Goal: Information Seeking & Learning: Learn about a topic

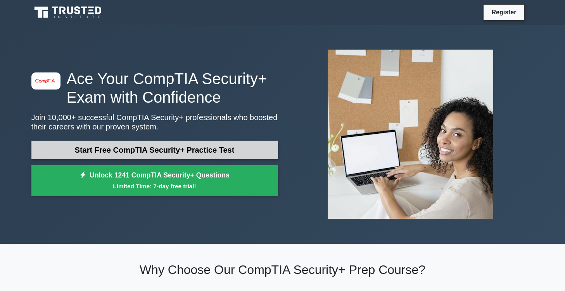
click at [240, 152] on link "Start Free CompTIA Security+ Practice Test" at bounding box center [154, 150] width 247 height 19
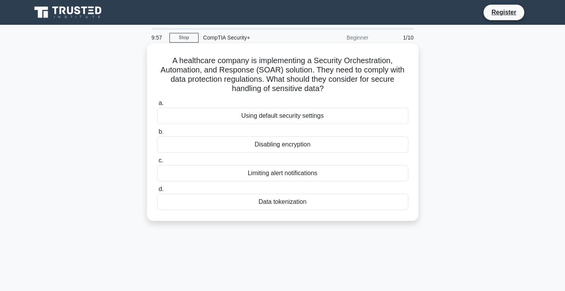
click at [305, 117] on div "Using default security settings" at bounding box center [282, 116] width 251 height 16
click at [157, 106] on input "a. Using default security settings" at bounding box center [157, 103] width 0 height 5
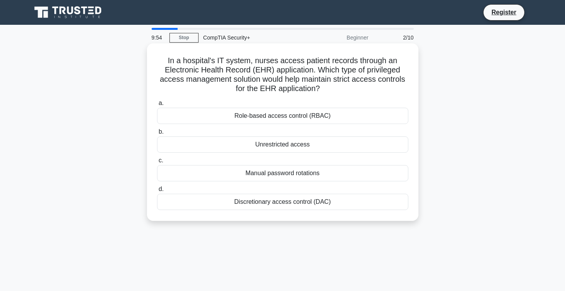
click at [292, 145] on div "Unrestricted access" at bounding box center [282, 145] width 251 height 16
click at [157, 135] on input "b. Unrestricted access" at bounding box center [157, 132] width 0 height 5
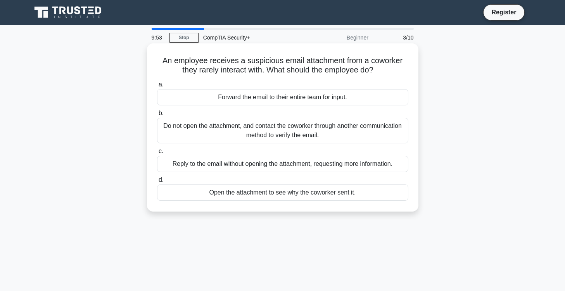
click at [299, 125] on div "Do not open the attachment, and contact the coworker through another communicat…" at bounding box center [282, 131] width 251 height 26
click at [157, 116] on input "b. Do not open the attachment, and contact the coworker through another communi…" at bounding box center [157, 113] width 0 height 5
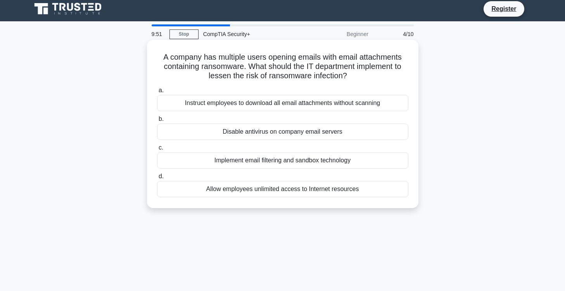
scroll to position [4, 0]
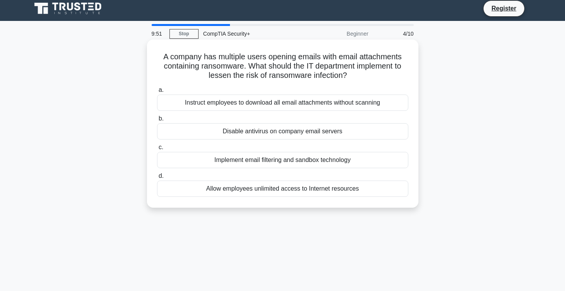
click at [304, 107] on div "Instruct employees to download all email attachments without scanning" at bounding box center [282, 103] width 251 height 16
click at [157, 93] on input "a. Instruct employees to download all email attachments without scanning" at bounding box center [157, 90] width 0 height 5
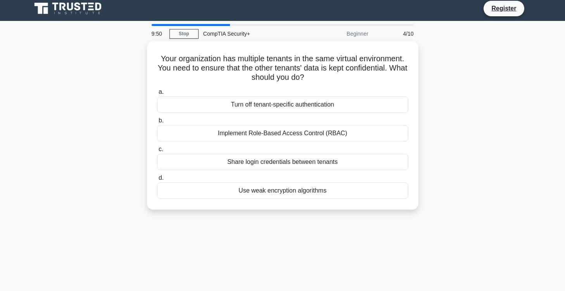
scroll to position [0, 0]
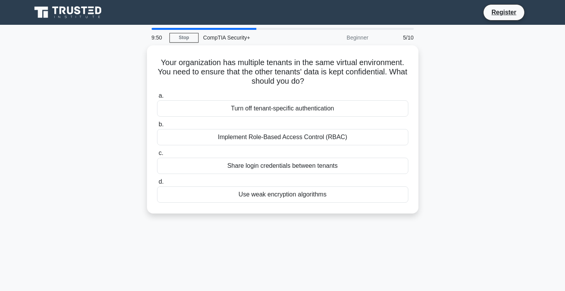
click at [304, 107] on div "Turn off tenant-specific authentication" at bounding box center [282, 108] width 251 height 16
click at [157, 99] on input "a. Turn off tenant-specific authentication" at bounding box center [157, 95] width 0 height 5
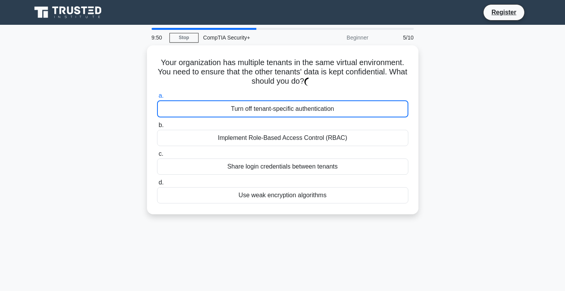
click at [304, 107] on div "Turn off tenant-specific authentication" at bounding box center [282, 108] width 251 height 17
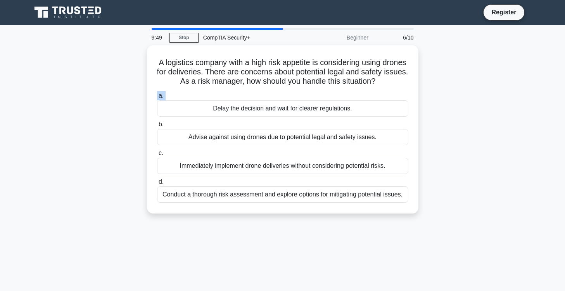
click at [304, 107] on label "a. Delay the decision and wait for clearer regulations." at bounding box center [282, 104] width 251 height 26
click at [157, 99] on input "a. Delay the decision and wait for clearer regulations." at bounding box center [157, 95] width 0 height 5
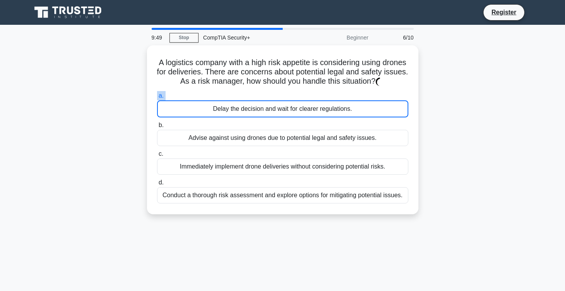
click at [304, 107] on label "a. Delay the decision and wait for clearer regulations." at bounding box center [282, 104] width 251 height 26
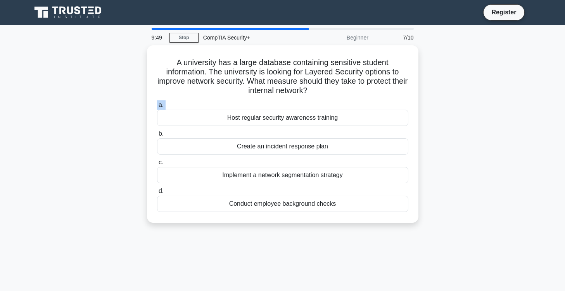
click at [304, 107] on label "a. Host regular security awareness training" at bounding box center [282, 113] width 251 height 26
click at [157, 107] on input "a. Host regular security awareness training" at bounding box center [157, 105] width 0 height 5
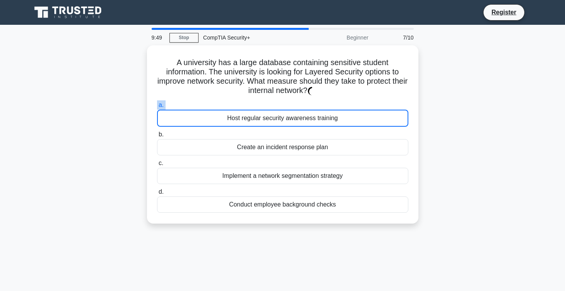
click at [304, 107] on label "a. Host regular security awareness training" at bounding box center [282, 113] width 251 height 26
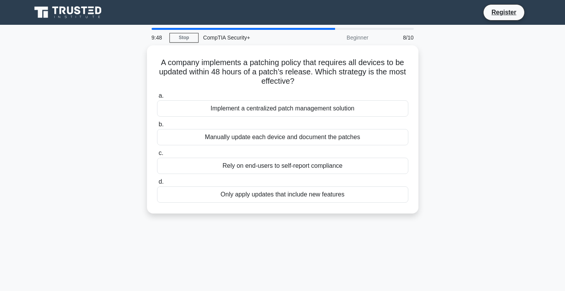
click at [304, 107] on div "Implement a centralized patch management solution" at bounding box center [282, 108] width 251 height 16
click at [157, 99] on input "a. Implement a centralized patch management solution" at bounding box center [157, 95] width 0 height 5
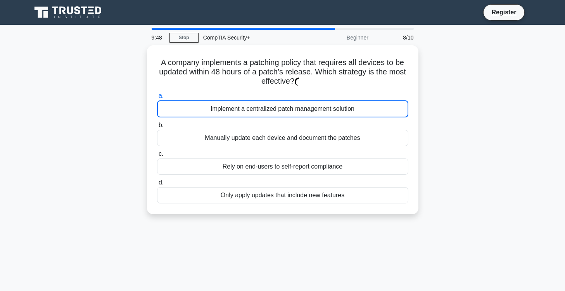
click at [304, 107] on div "Implement a centralized patch management solution" at bounding box center [282, 108] width 251 height 17
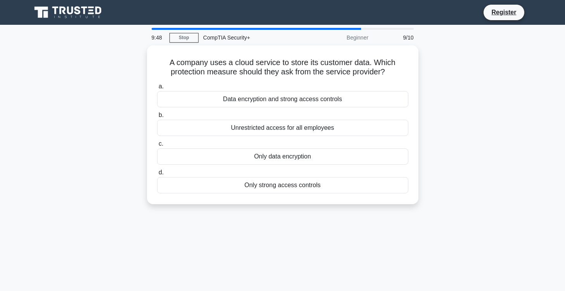
click at [304, 107] on div "a. Data encryption and strong access controls b. Unrestricted access for all em…" at bounding box center [282, 137] width 261 height 115
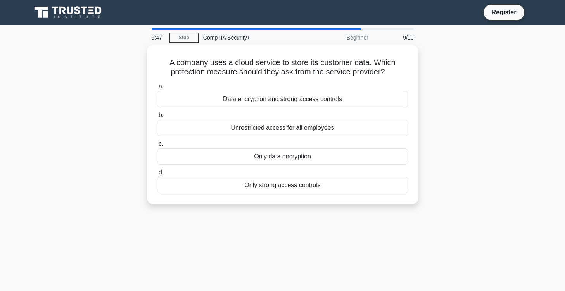
click at [304, 107] on div "a. Data encryption and strong access controls b. Unrestricted access for all em…" at bounding box center [282, 137] width 261 height 115
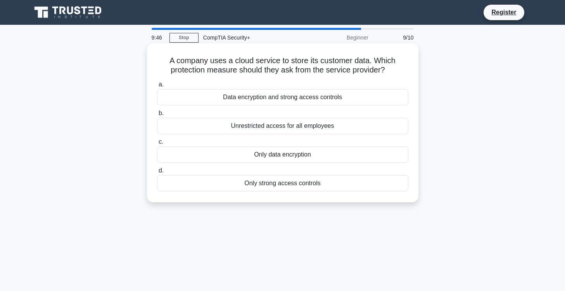
drag, startPoint x: 304, startPoint y: 107, endPoint x: 301, endPoint y: 125, distance: 18.9
click at [301, 125] on div "a. Data encryption and strong access controls b. Unrestricted access for all em…" at bounding box center [282, 135] width 261 height 115
click at [301, 125] on div "Unrestricted access for all employees" at bounding box center [282, 126] width 251 height 16
click at [157, 116] on input "b. Unrestricted access for all employees" at bounding box center [157, 113] width 0 height 5
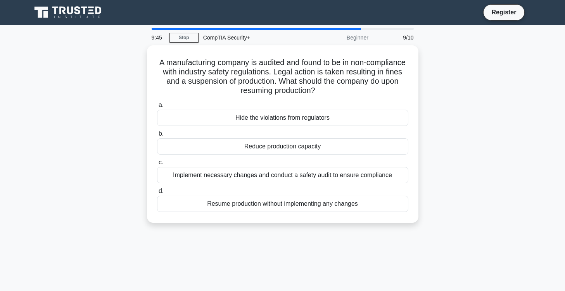
click at [301, 125] on div "a. Hide the violations from regulators b. Reduce production capacity c. d." at bounding box center [282, 156] width 261 height 115
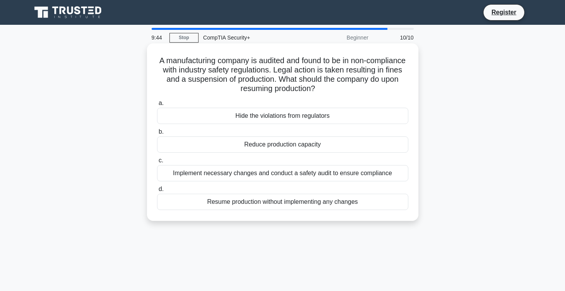
drag, startPoint x: 301, startPoint y: 125, endPoint x: 299, endPoint y: 140, distance: 14.4
click at [299, 140] on div "a. Hide the violations from regulators b. Reduce production capacity c. d." at bounding box center [282, 154] width 261 height 115
click at [299, 140] on div "Reduce production capacity" at bounding box center [282, 145] width 251 height 16
click at [157, 135] on input "b. Reduce production capacity" at bounding box center [157, 132] width 0 height 5
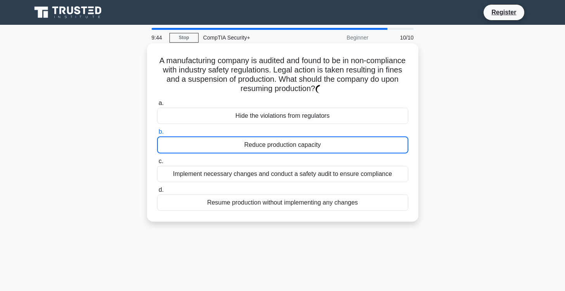
click at [299, 140] on div "Reduce production capacity" at bounding box center [282, 145] width 251 height 17
click at [157, 135] on input "b. Reduce production capacity" at bounding box center [157, 132] width 0 height 5
click at [299, 140] on div "Reduce production capacity" at bounding box center [282, 145] width 251 height 17
click at [157, 135] on input "b. Reduce production capacity" at bounding box center [157, 132] width 0 height 5
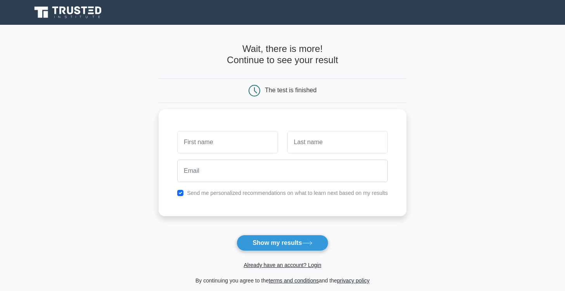
click at [299, 140] on input "text" at bounding box center [337, 142] width 100 height 22
